Goal: Task Accomplishment & Management: Manage account settings

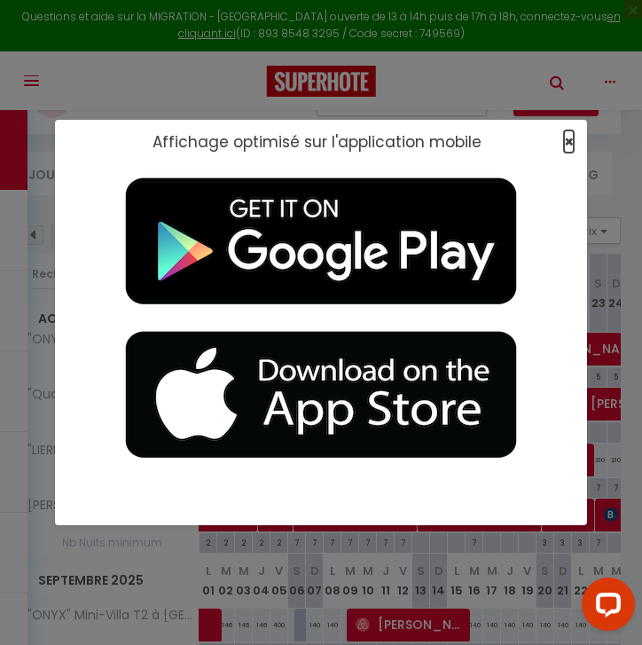
click at [567, 141] on span "×" at bounding box center [569, 141] width 10 height 22
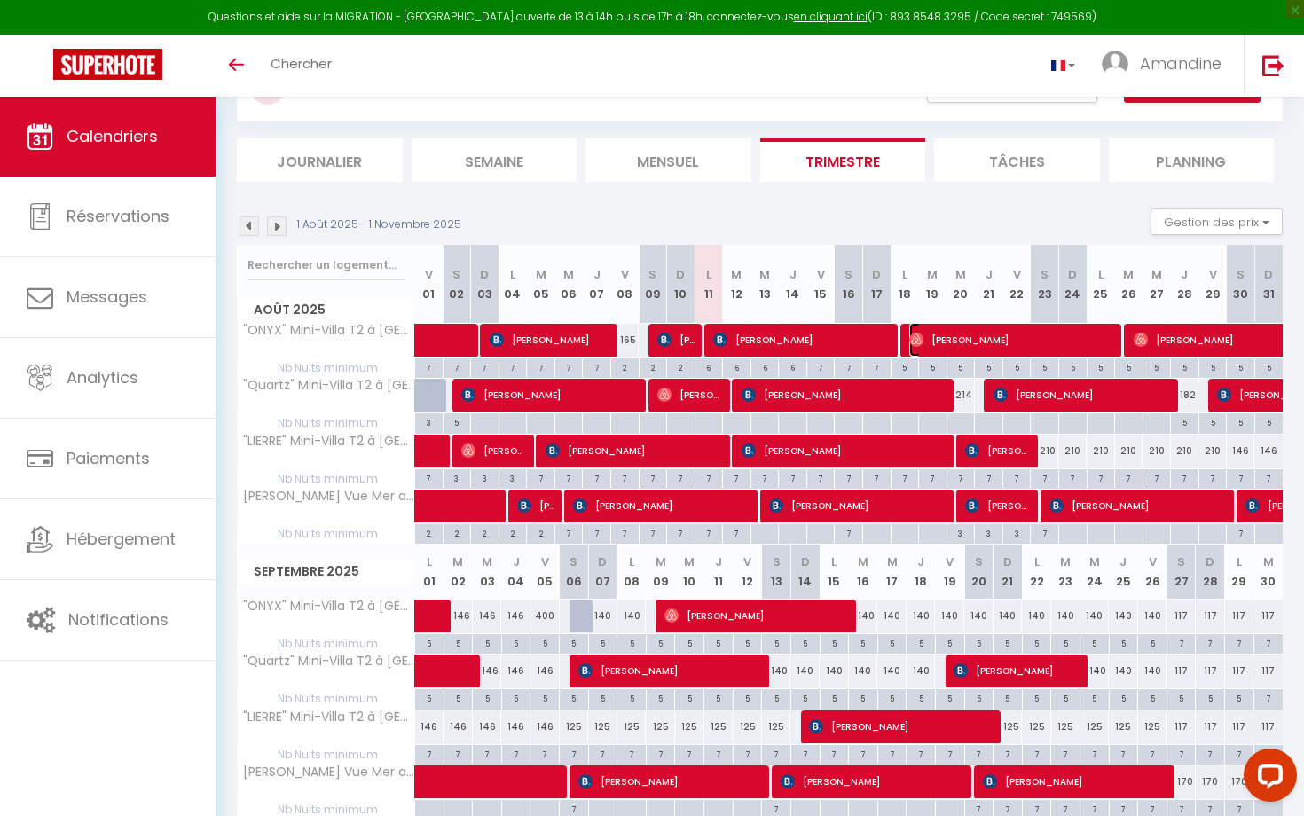
click at [641, 337] on img at bounding box center [916, 340] width 14 height 14
select select "OK"
select select "0"
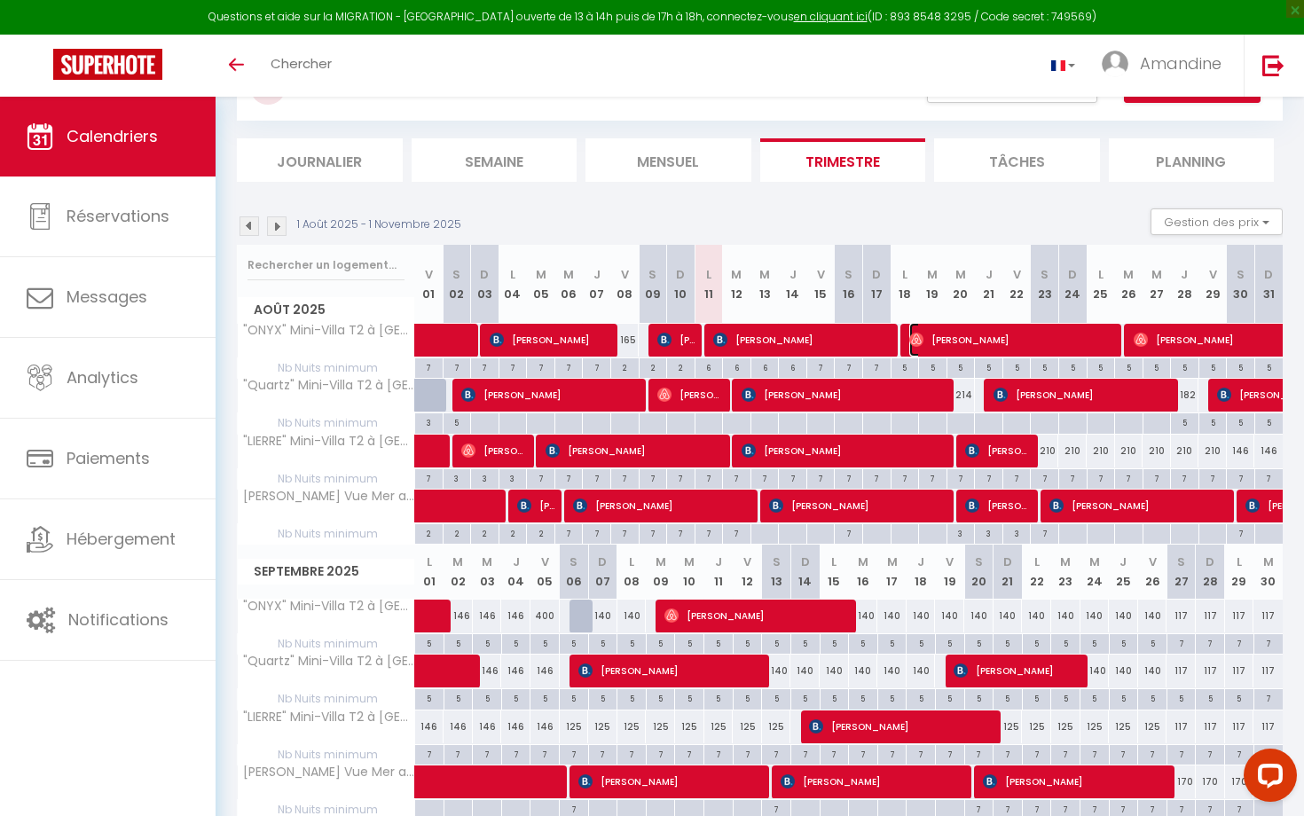
select select "1"
select select
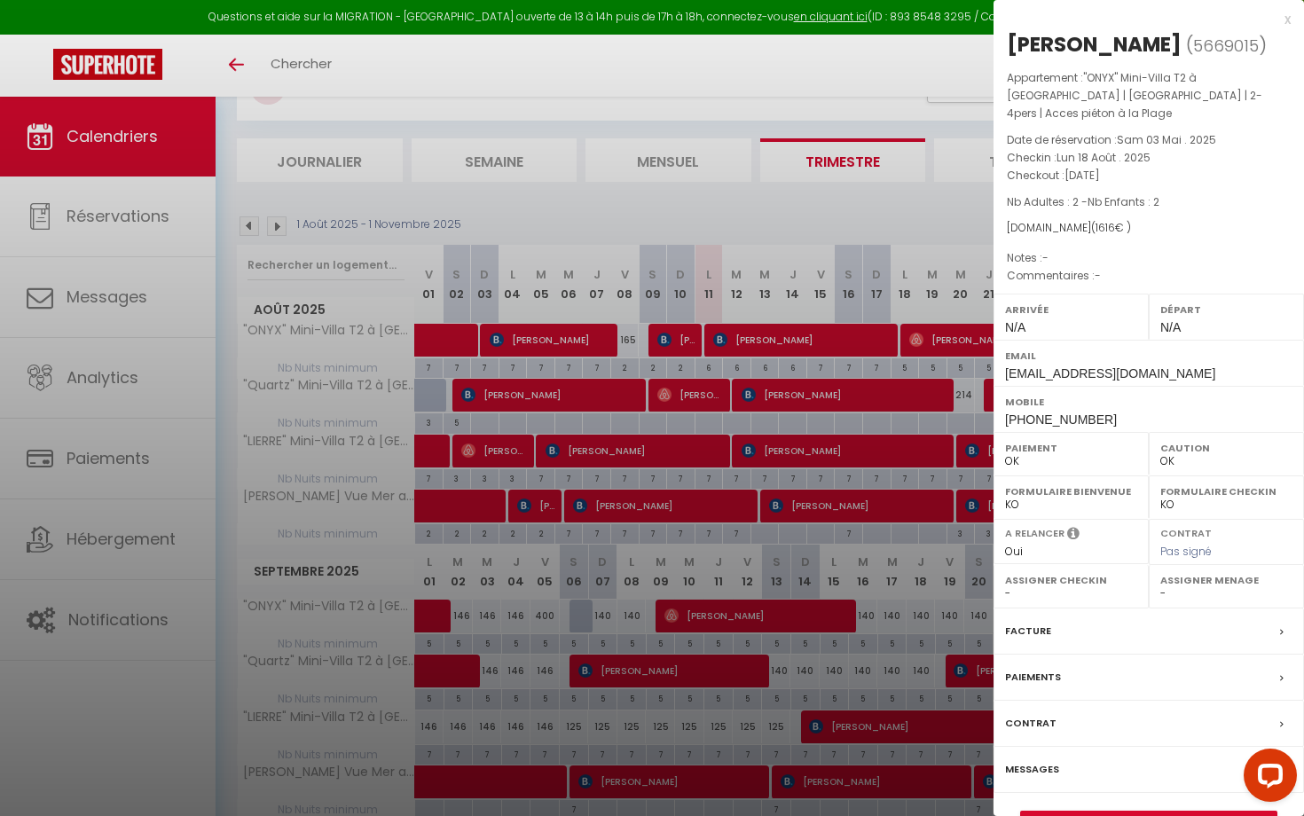
click at [641, 196] on div at bounding box center [652, 408] width 1304 height 816
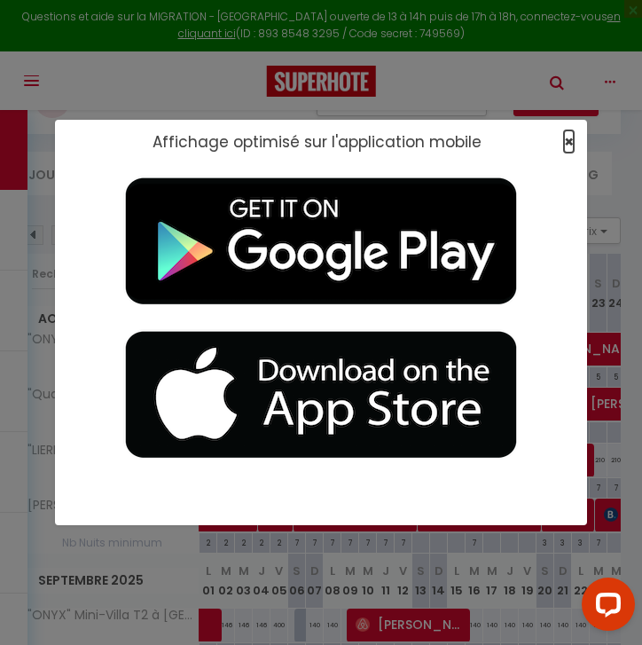
click at [571, 141] on span "×" at bounding box center [569, 141] width 10 height 22
